Goal: Task Accomplishment & Management: Manage account settings

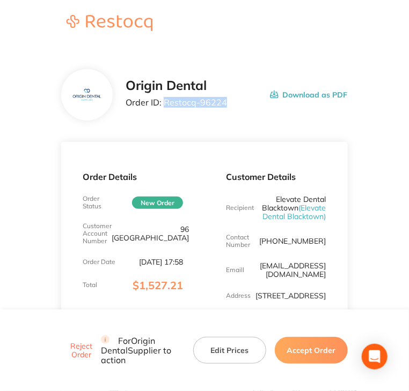
drag, startPoint x: 222, startPoint y: 103, endPoint x: 164, endPoint y: 103, distance: 58.4
click at [164, 103] on p "Order ID: Restocq- 96224" at bounding box center [175, 103] width 101 height 10
copy p "Restocq- 96224"
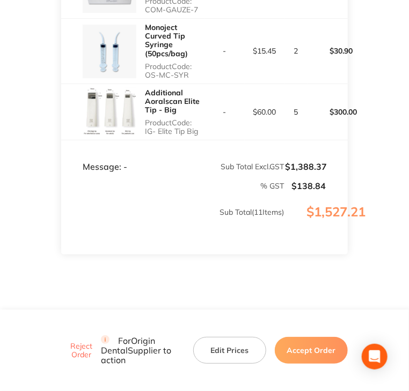
scroll to position [924, 0]
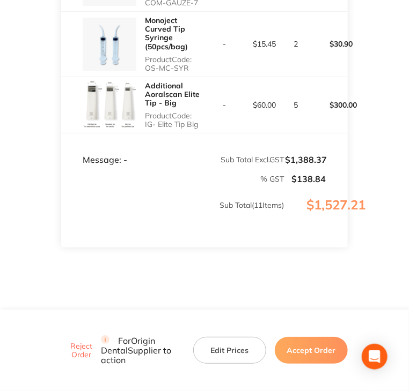
click at [315, 356] on button "Accept Order" at bounding box center [311, 350] width 73 height 27
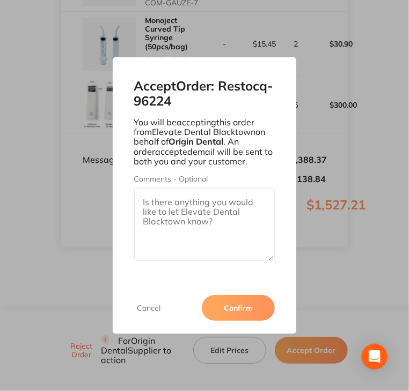
click at [184, 201] on textarea "Comments - Optional" at bounding box center [204, 224] width 141 height 73
paste textarea "SO-00001118"
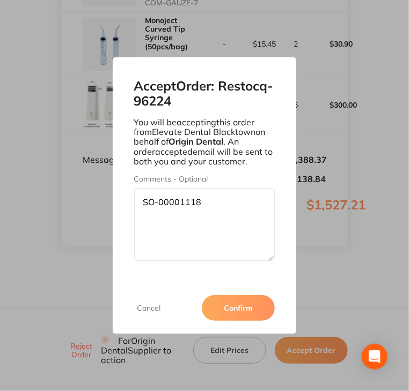
type textarea "SO-00001118"
click at [240, 311] on button "Confirm" at bounding box center [238, 308] width 73 height 26
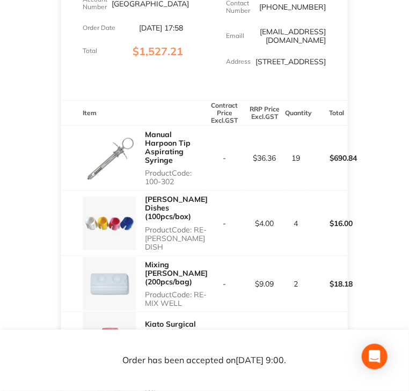
scroll to position [260, 0]
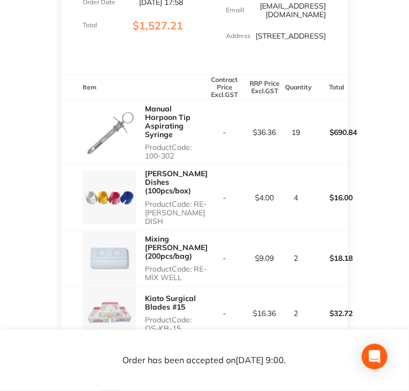
copy p "100-302"
drag, startPoint x: 178, startPoint y: 168, endPoint x: 144, endPoint y: 166, distance: 33.8
click at [145, 160] on p "Product Code: 100-302" at bounding box center [175, 151] width 60 height 17
drag, startPoint x: 201, startPoint y: 217, endPoint x: 146, endPoint y: 219, distance: 54.2
click at [146, 219] on p "Product Code: RE-[PERSON_NAME] DISH" at bounding box center [176, 213] width 63 height 26
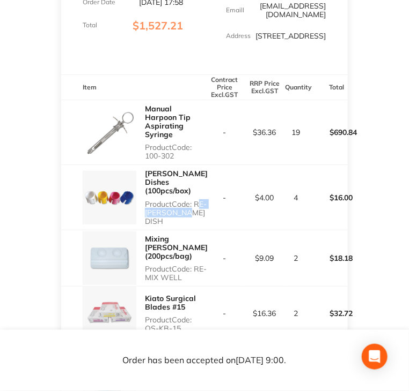
copy p "RE-[PERSON_NAME] DISH"
drag, startPoint x: 144, startPoint y: 273, endPoint x: 193, endPoint y: 270, distance: 49.4
click at [193, 270] on div "Mixing [PERSON_NAME] (200pcs/bag) Product Code: RE-MIX WELL" at bounding box center [132, 259] width 143 height 56
copy p "RE-MIX WELL"
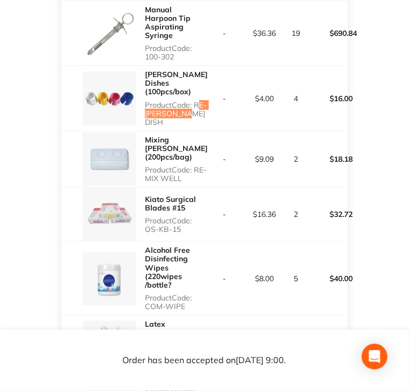
scroll to position [367, 0]
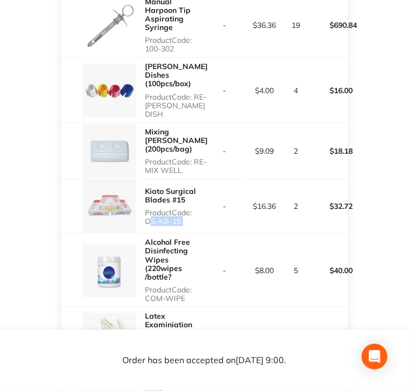
drag, startPoint x: 145, startPoint y: 219, endPoint x: 208, endPoint y: 222, distance: 63.3
click at [208, 222] on tr "Kiato Surgical Blades #15 Product Code: OS-KB-15 - $16.36 2 $32.72" at bounding box center [204, 207] width 286 height 54
copy p "OS-KB-15"
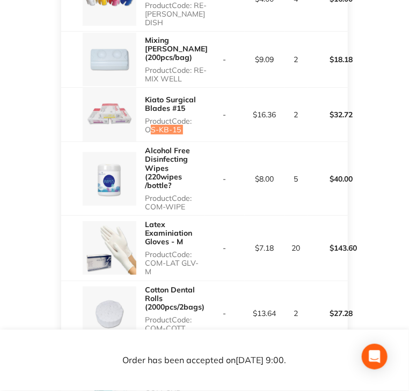
scroll to position [474, 0]
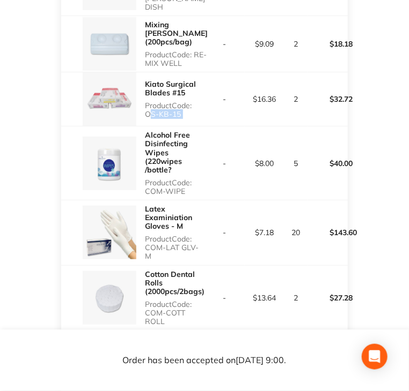
drag, startPoint x: 146, startPoint y: 187, endPoint x: 184, endPoint y: 186, distance: 38.1
click at [184, 186] on p "Product Code: COM-WIPE" at bounding box center [175, 187] width 60 height 17
copy p "COM-WIPE"
drag, startPoint x: 144, startPoint y: 243, endPoint x: 203, endPoint y: 243, distance: 59.0
click at [203, 243] on p "Product Code: COM-LAT GLV-M" at bounding box center [175, 248] width 60 height 26
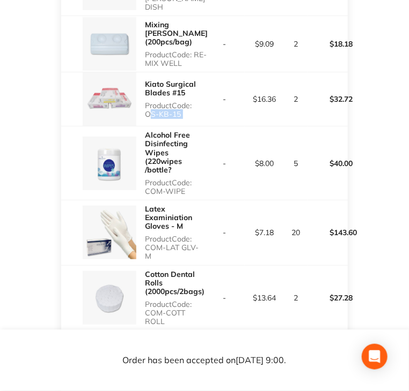
copy p "COM-LAT GLV-M"
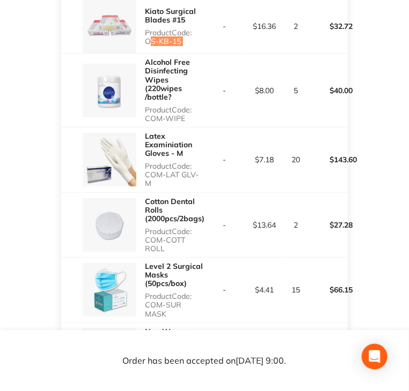
scroll to position [582, 0]
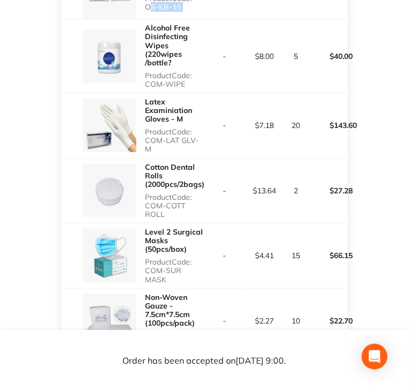
copy p "COM-COTT ROLL"
drag, startPoint x: 146, startPoint y: 190, endPoint x: 165, endPoint y: 199, distance: 20.6
click at [165, 199] on p "Product Code: COM-COTT ROLL" at bounding box center [175, 206] width 60 height 26
drag, startPoint x: 148, startPoint y: 257, endPoint x: 212, endPoint y: 257, distance: 63.8
click at [212, 257] on tr "Level 2 Surgical Masks (50pcs/box) Product Code: COM-SUR MASK - $4.41 15 $66.15" at bounding box center [204, 256] width 286 height 65
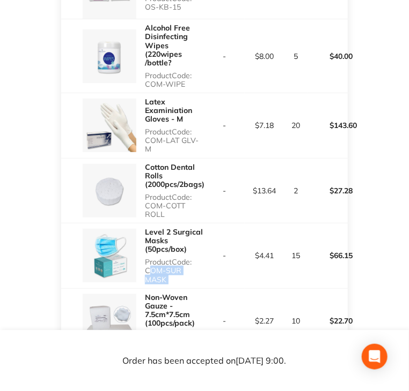
copy p "COM-SUR MASK"
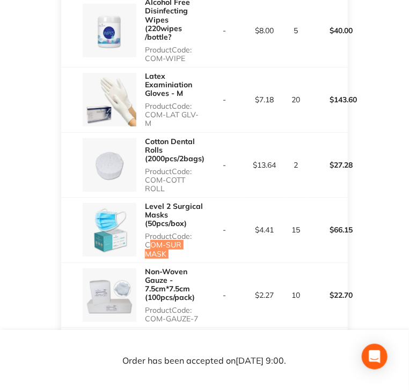
scroll to position [689, 0]
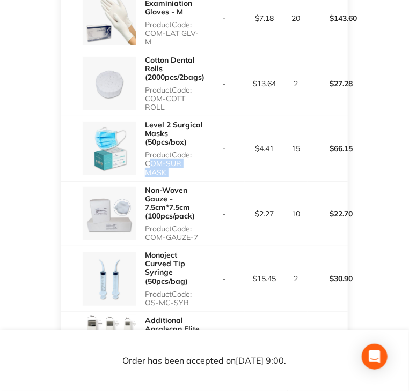
drag, startPoint x: 146, startPoint y: 215, endPoint x: 199, endPoint y: 217, distance: 53.1
click at [199, 225] on p "Product Code: COM-GAUZE-7" at bounding box center [175, 233] width 60 height 17
copy p "COM-GAUZE-7"
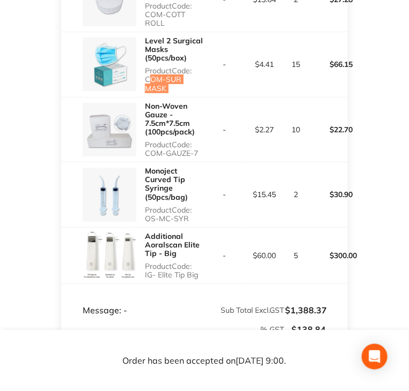
scroll to position [796, 0]
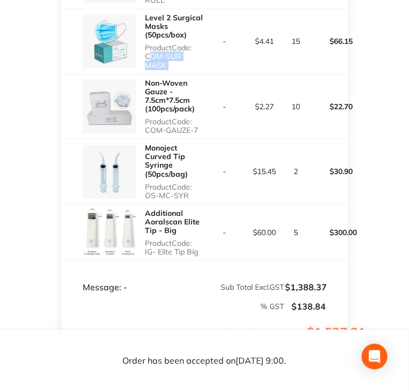
drag, startPoint x: 146, startPoint y: 172, endPoint x: 189, endPoint y: 170, distance: 42.9
click at [189, 183] on p "Product Code: OS-MC-SYR" at bounding box center [175, 191] width 60 height 17
drag, startPoint x: 144, startPoint y: 228, endPoint x: 198, endPoint y: 231, distance: 53.7
click at [198, 239] on p "Product Code: IG- Elite Tip Big" at bounding box center [175, 247] width 60 height 17
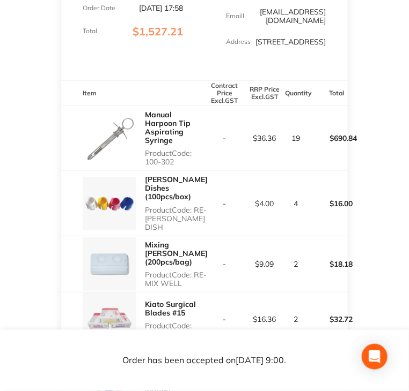
scroll to position [260, 0]
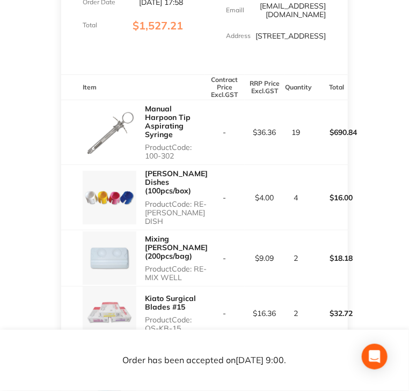
drag, startPoint x: 176, startPoint y: 164, endPoint x: 144, endPoint y: 162, distance: 32.2
click at [144, 162] on div "Manual Harpoon Tip Aspirating Syringe Product Code: 100-302" at bounding box center [132, 132] width 143 height 65
click at [232, 161] on td "-" at bounding box center [224, 132] width 40 height 65
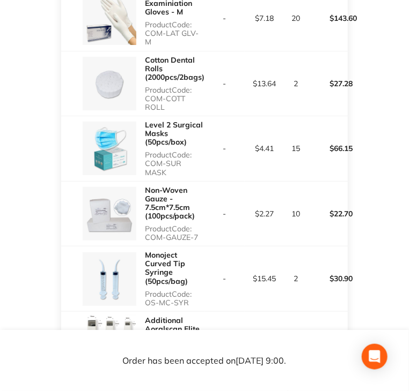
scroll to position [903, 0]
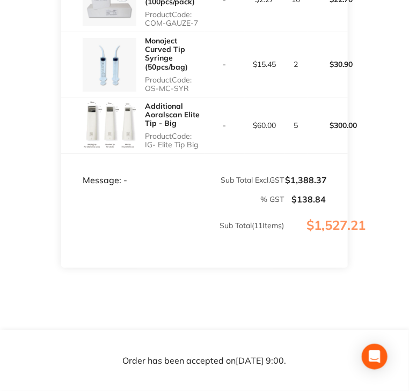
drag, startPoint x: 201, startPoint y: 125, endPoint x: 143, endPoint y: 127, distance: 57.9
click at [143, 127] on div "Additional Aoralscan Elite Tip - Big Product Code: IG- Elite Tip Big" at bounding box center [132, 126] width 143 height 56
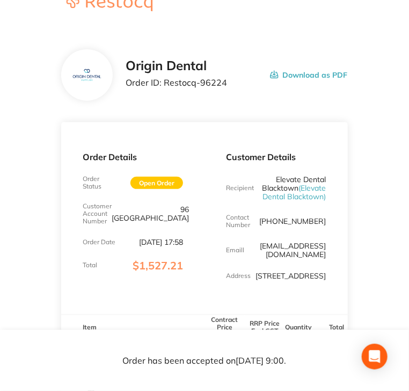
scroll to position [0, 0]
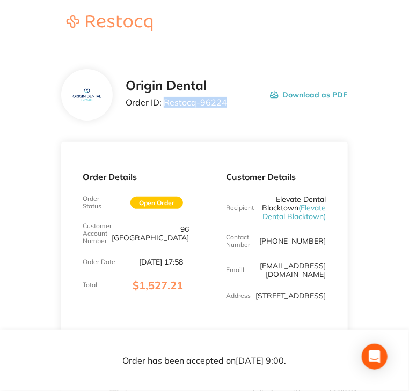
drag, startPoint x: 228, startPoint y: 102, endPoint x: 162, endPoint y: 101, distance: 65.4
click at [162, 101] on div "Origin Dental Order ID: Restocq- 96224 Download as PDF" at bounding box center [235, 94] width 221 height 33
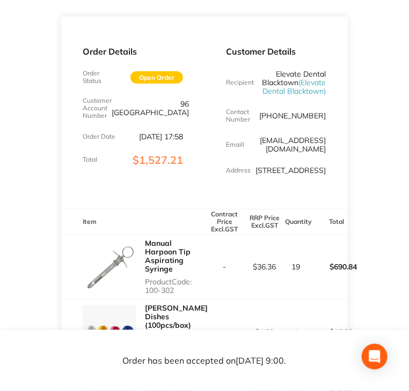
scroll to position [214, 0]
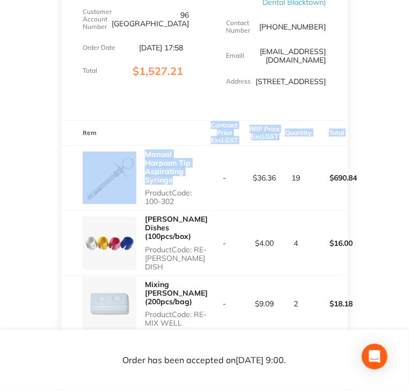
drag, startPoint x: 143, startPoint y: 152, endPoint x: 183, endPoint y: 187, distance: 53.2
click at [183, 184] on p "Manual Harpoon Tip Aspirating Syringe" at bounding box center [175, 167] width 60 height 34
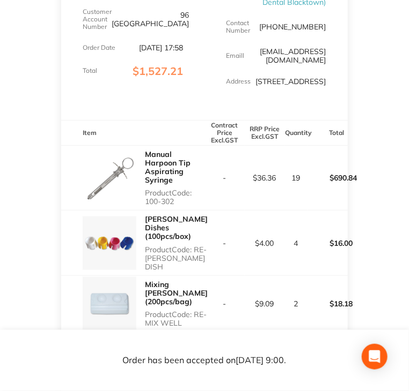
drag, startPoint x: 198, startPoint y: 216, endPoint x: 188, endPoint y: 161, distance: 55.6
click at [145, 159] on div "Manual Harpoon Tip Aspirating Syringe Product Code: 100-302" at bounding box center [175, 178] width 60 height 65
click at [201, 170] on p "Manual Harpoon Tip Aspirating Syringe" at bounding box center [175, 167] width 60 height 34
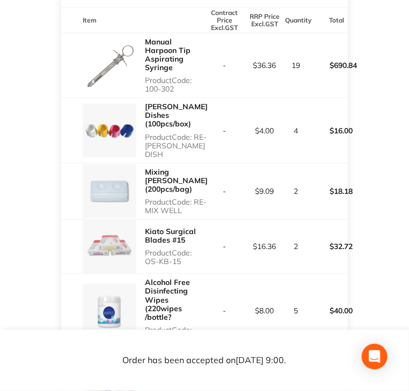
scroll to position [421, 0]
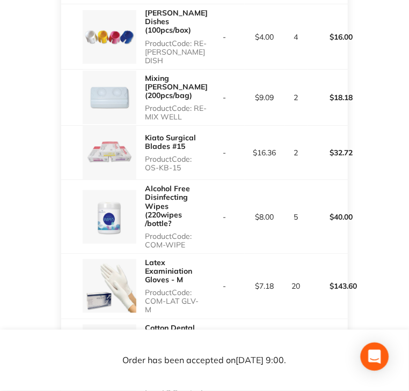
click at [377, 355] on icon "Open Intercom Messenger" at bounding box center [374, 357] width 12 height 14
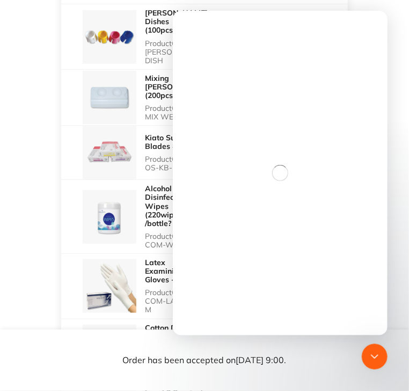
scroll to position [0, 0]
click at [390, 9] on main "Origin Dental Order ID: Restocq- 96224 Download as PDF Order Details Order Stat…" at bounding box center [204, 231] width 409 height 1209
click at [138, 320] on div "Cotton Dental Rolls (2000pcs/2bags) Product Code: COM-COTT ROLL" at bounding box center [132, 352] width 143 height 65
drag, startPoint x: 259, startPoint y: 361, endPoint x: 277, endPoint y: 344, distance: 24.7
click at [261, 359] on p "Order has been accepted on [DATE] 9:00 ." at bounding box center [205, 361] width 164 height 10
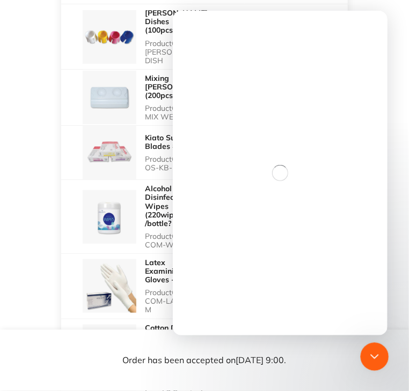
click at [371, 357] on icon "Close Intercom Messenger" at bounding box center [372, 355] width 13 height 13
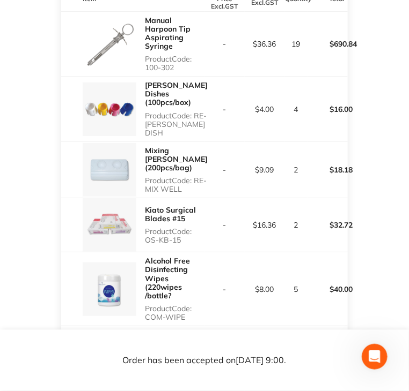
scroll to position [528, 0]
